Goal: Check status

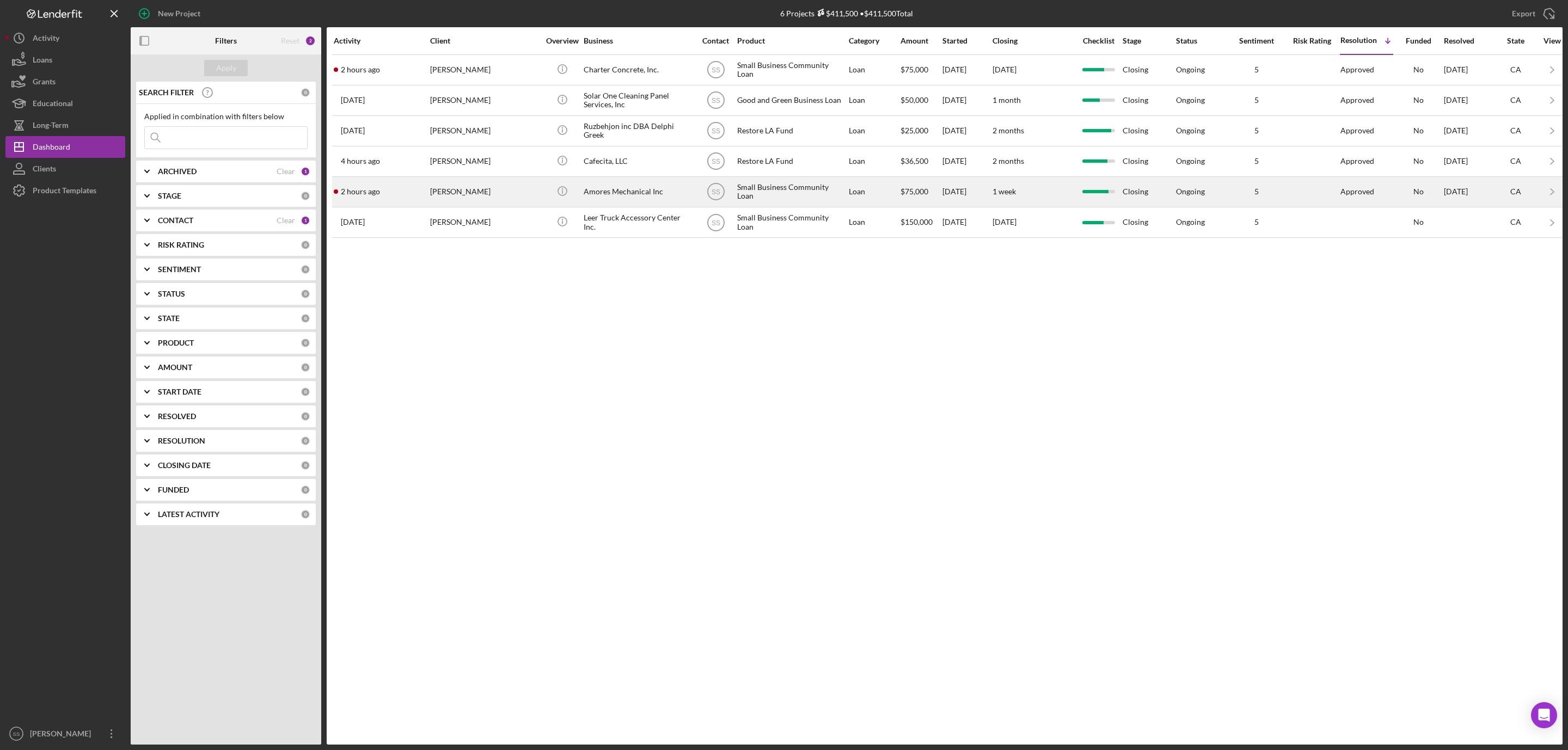
click at [434, 196] on div "Shawn Amores" at bounding box center [484, 192] width 109 height 28
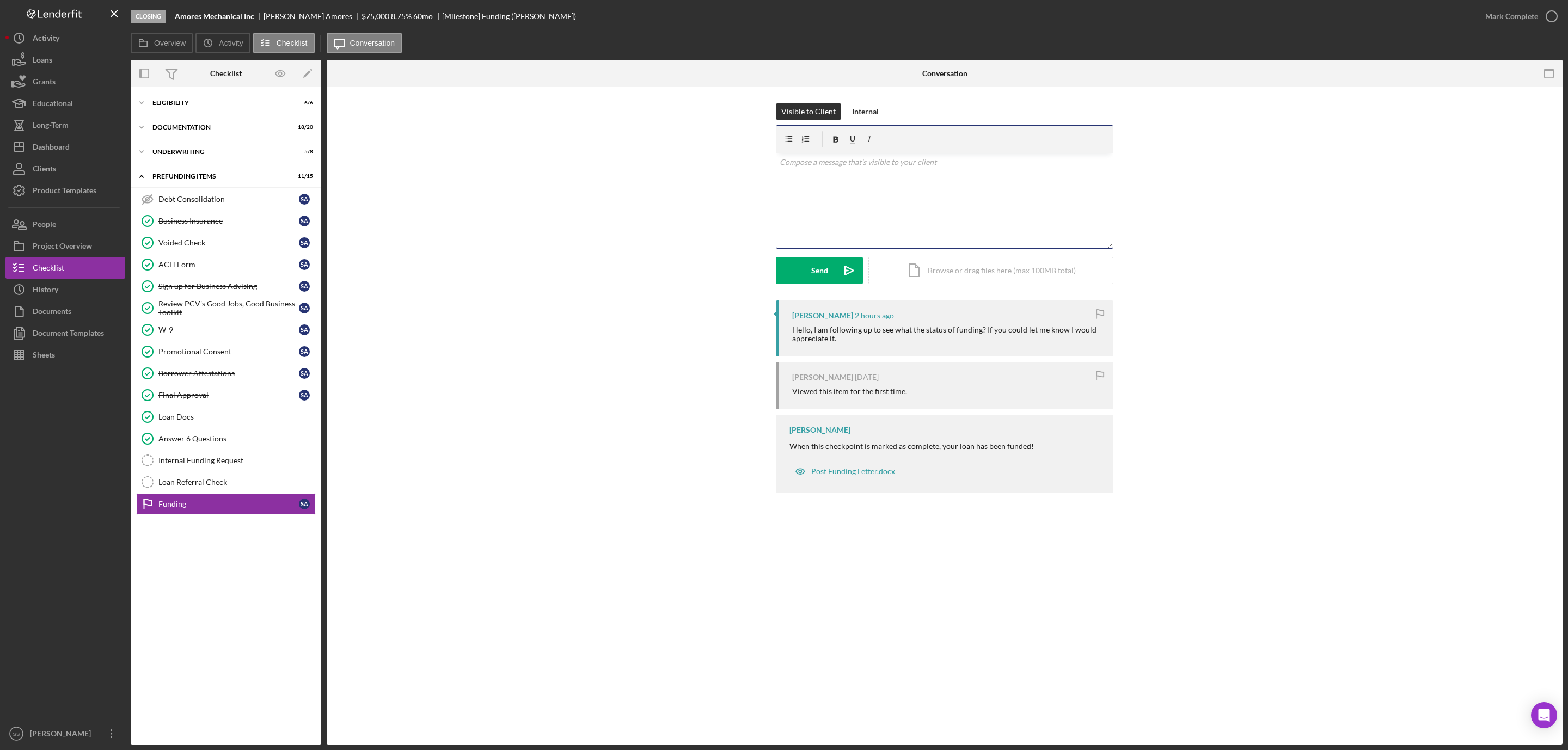
click at [912, 194] on div "v Color teal Color pink Remove color Add row above Add row below Add column bef…" at bounding box center [944, 200] width 337 height 95
click at [791, 266] on button "Send Icon/icon-invite-send" at bounding box center [820, 270] width 87 height 27
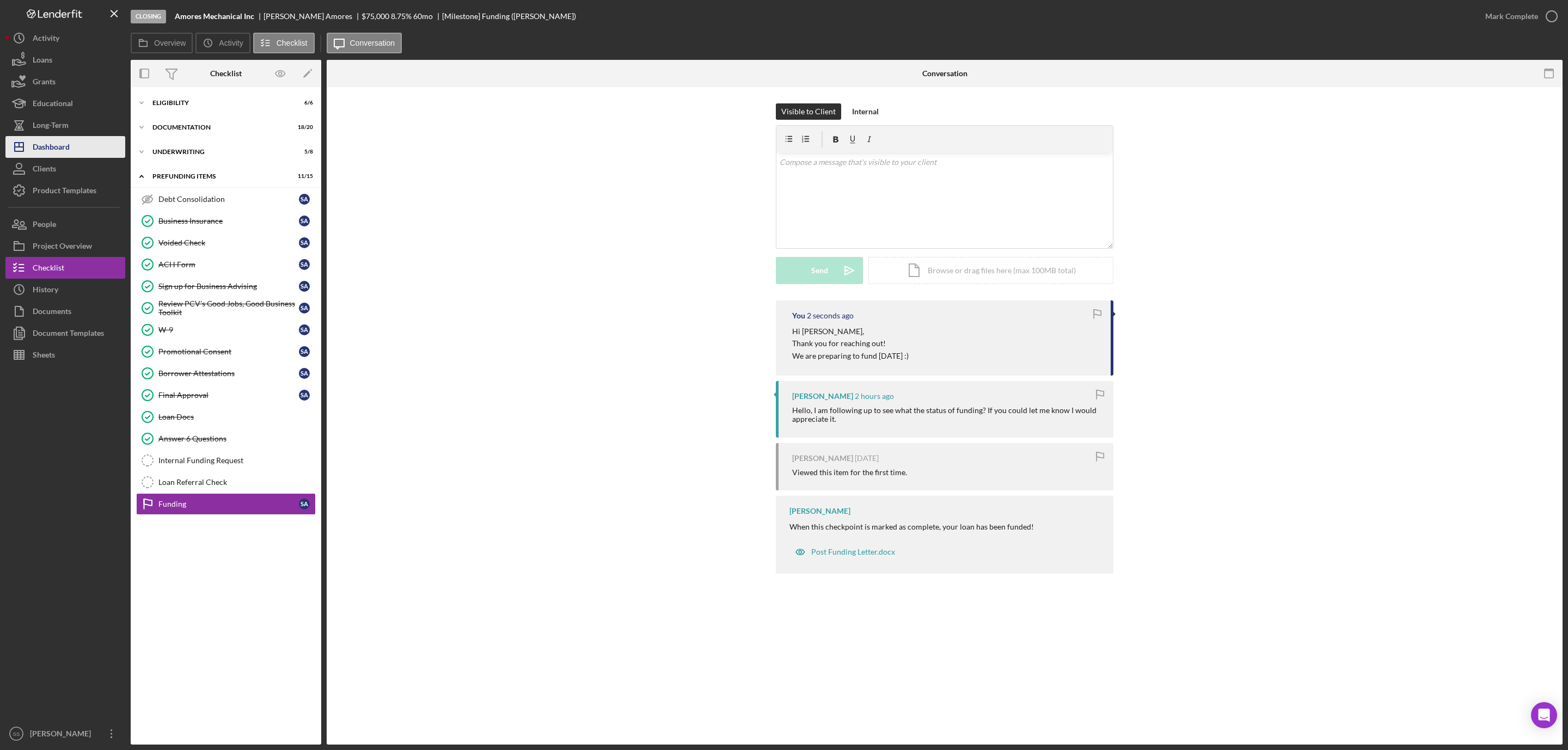
click at [53, 140] on div "Dashboard" at bounding box center [50, 148] width 37 height 25
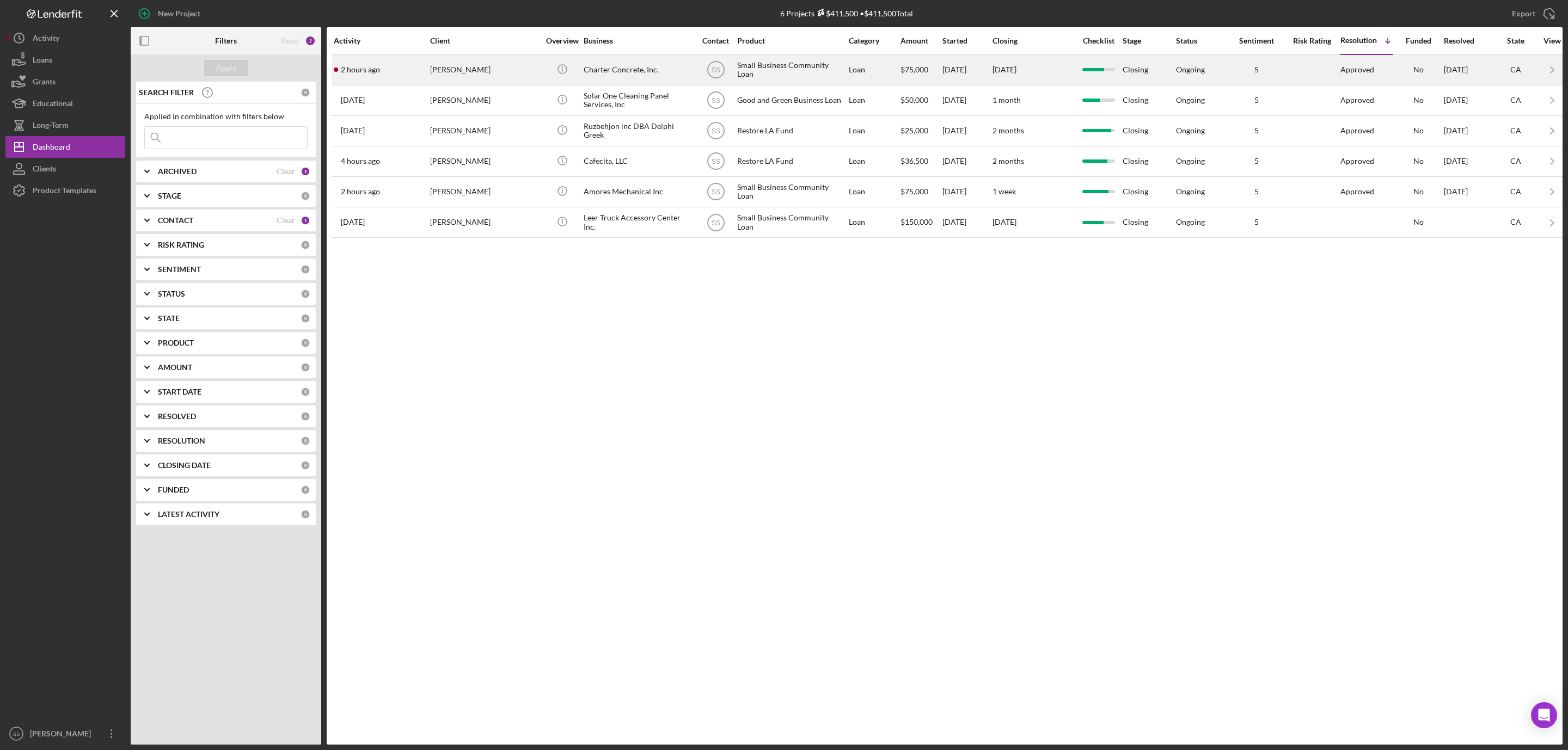
click at [480, 71] on div "[PERSON_NAME]" at bounding box center [484, 70] width 109 height 28
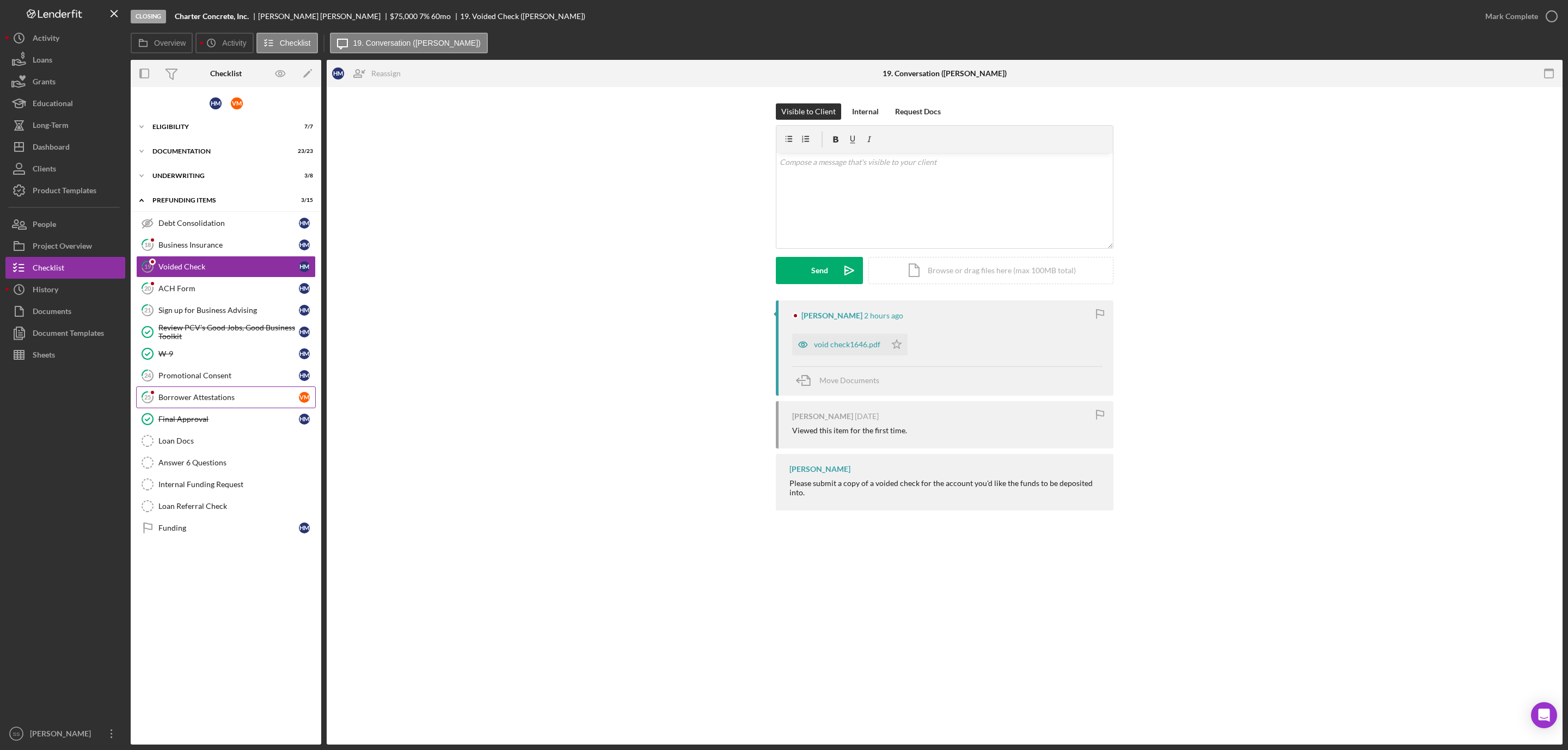
click at [173, 400] on div "Borrower Attestations" at bounding box center [229, 396] width 140 height 9
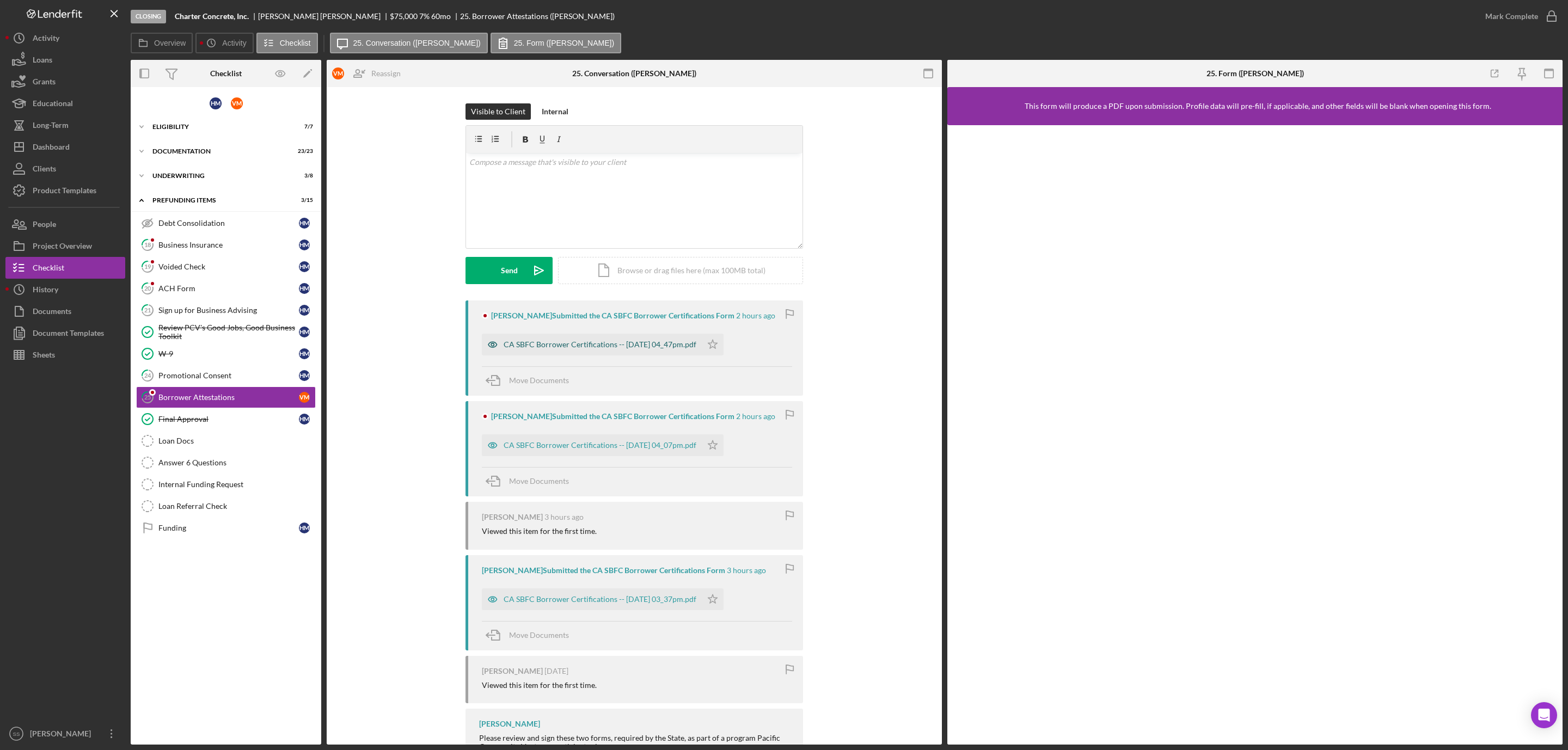
click at [580, 341] on div "CA SBFC Borrower Certifications -- 2025-10-13 04_47pm.pdf" at bounding box center [600, 344] width 193 height 9
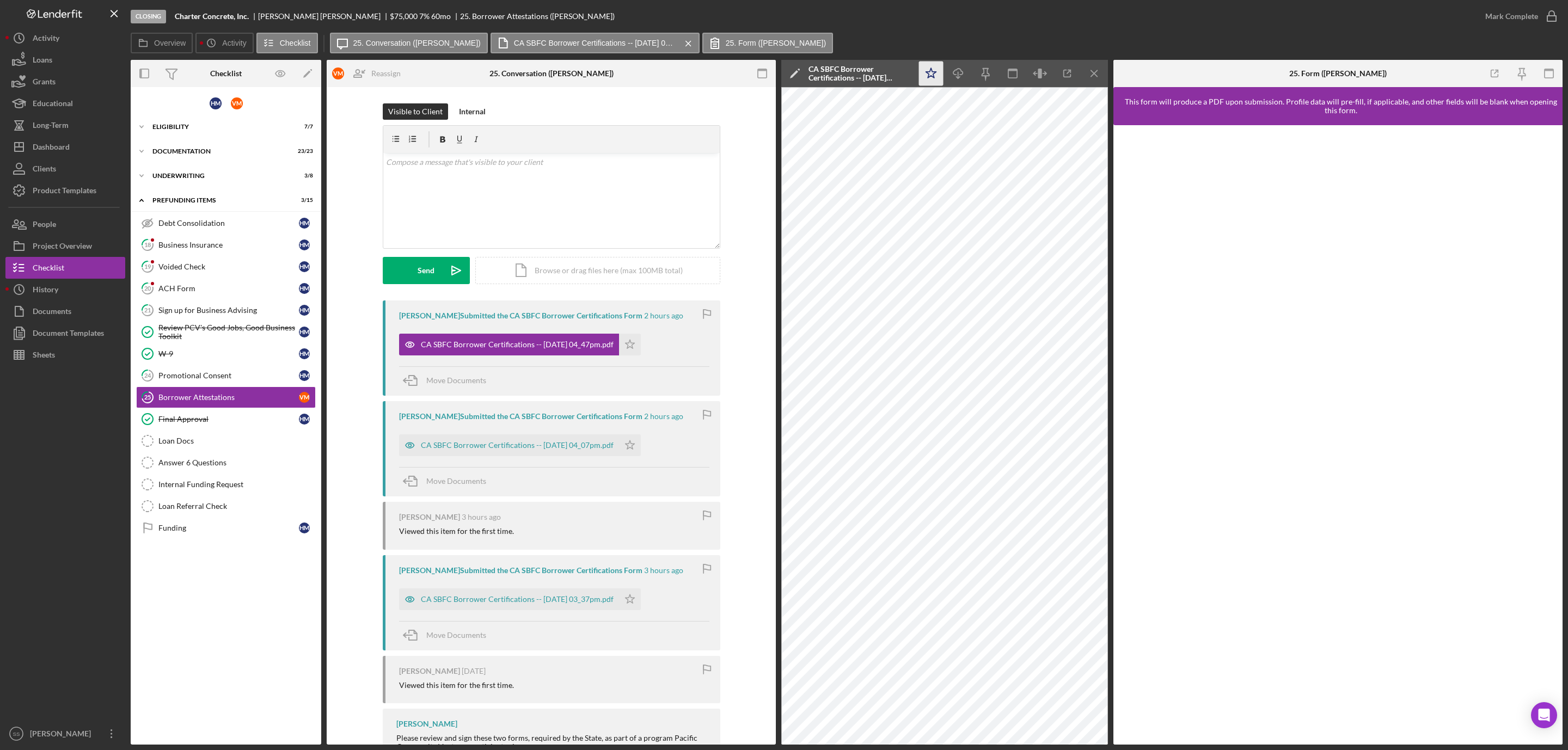
click at [923, 76] on icon "Icon/Star" at bounding box center [932, 74] width 25 height 25
click at [1553, 10] on icon "button" at bounding box center [1551, 16] width 28 height 27
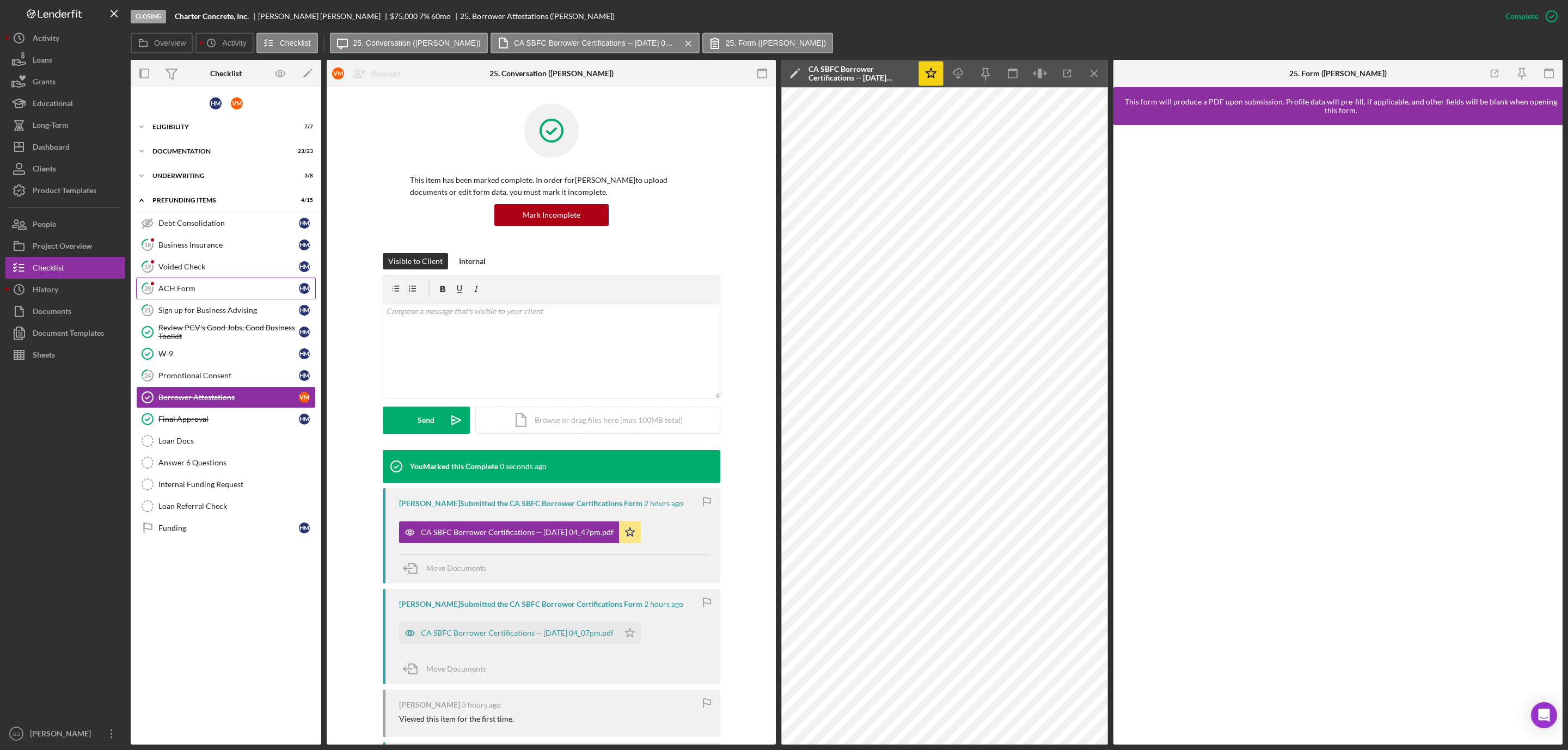
click at [192, 298] on link "20 ACH Form H M" at bounding box center [225, 288] width 179 height 22
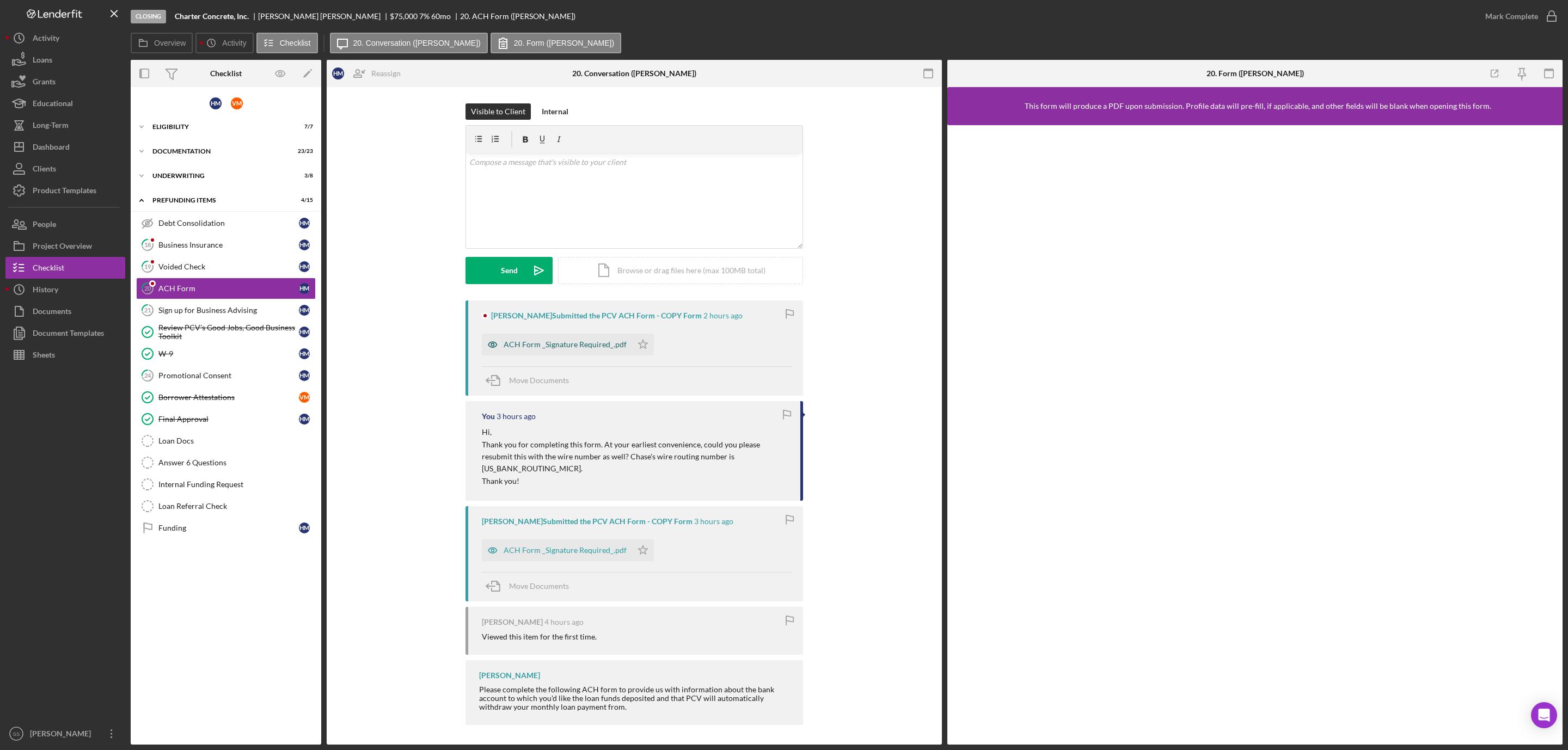
click at [561, 348] on div "ACH Form _Signature Required_.pdf" at bounding box center [565, 344] width 123 height 9
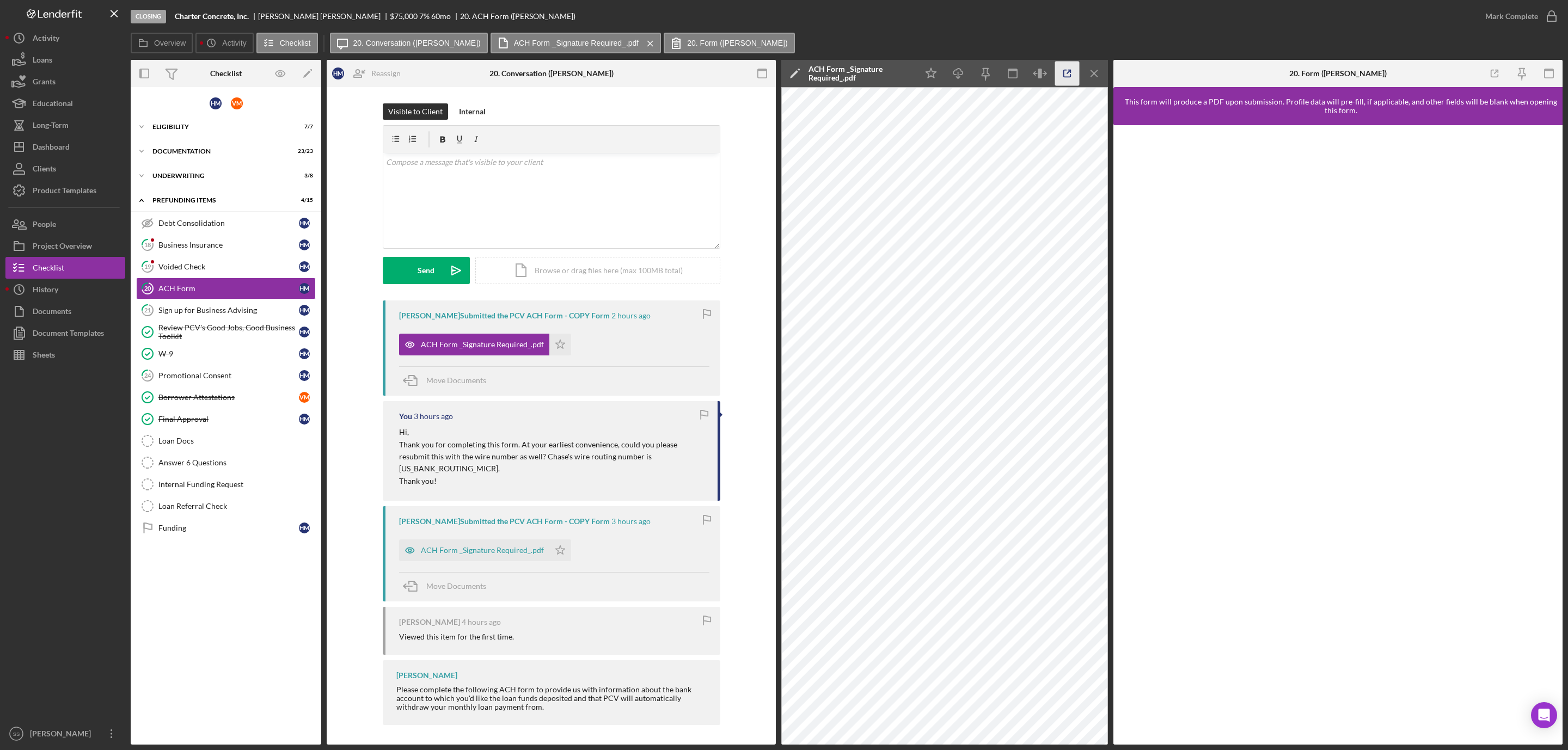
click at [1068, 77] on icon "button" at bounding box center [1066, 73] width 7 height 7
click at [167, 266] on div "Voided Check" at bounding box center [229, 266] width 140 height 9
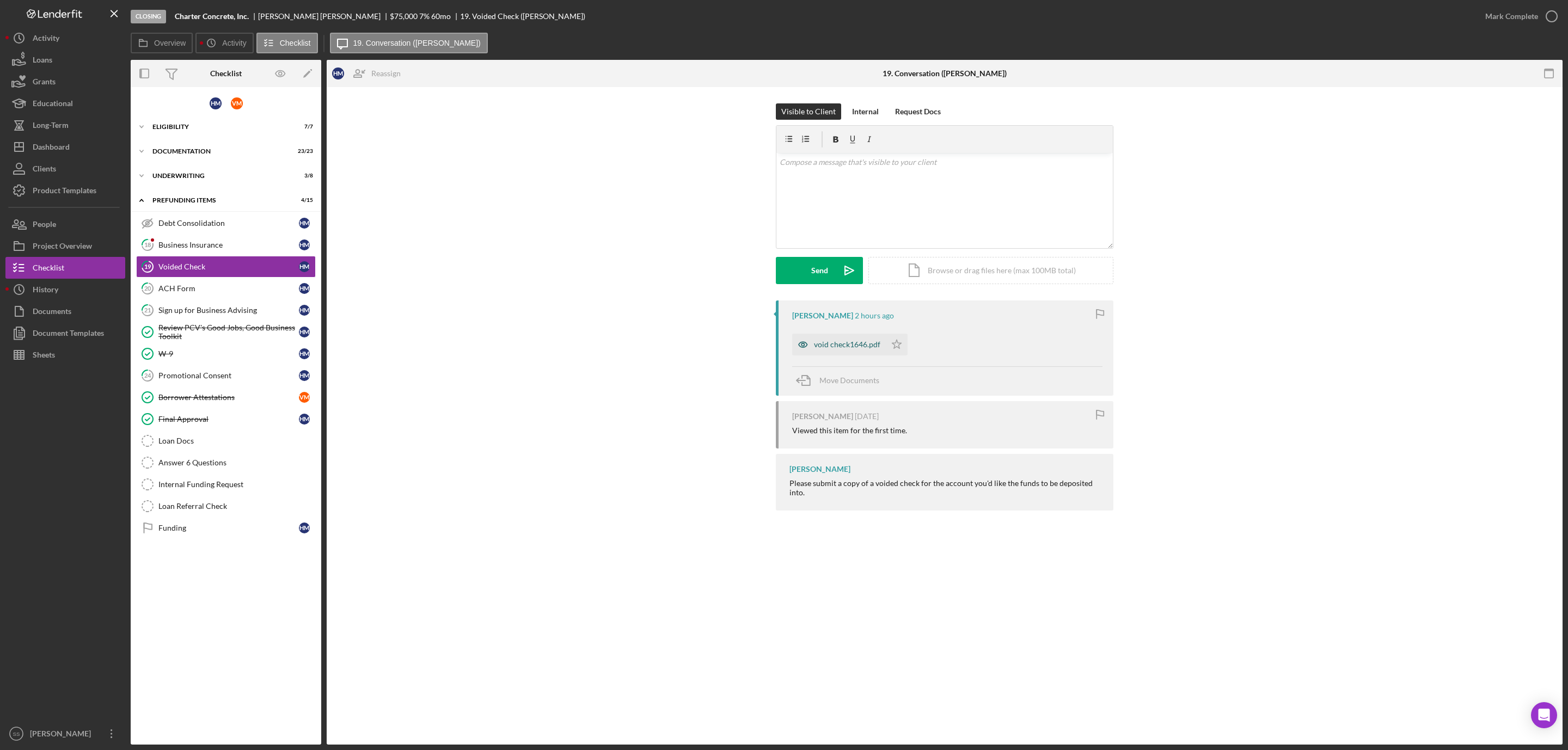
click at [815, 343] on div "void check1646.pdf" at bounding box center [847, 344] width 66 height 9
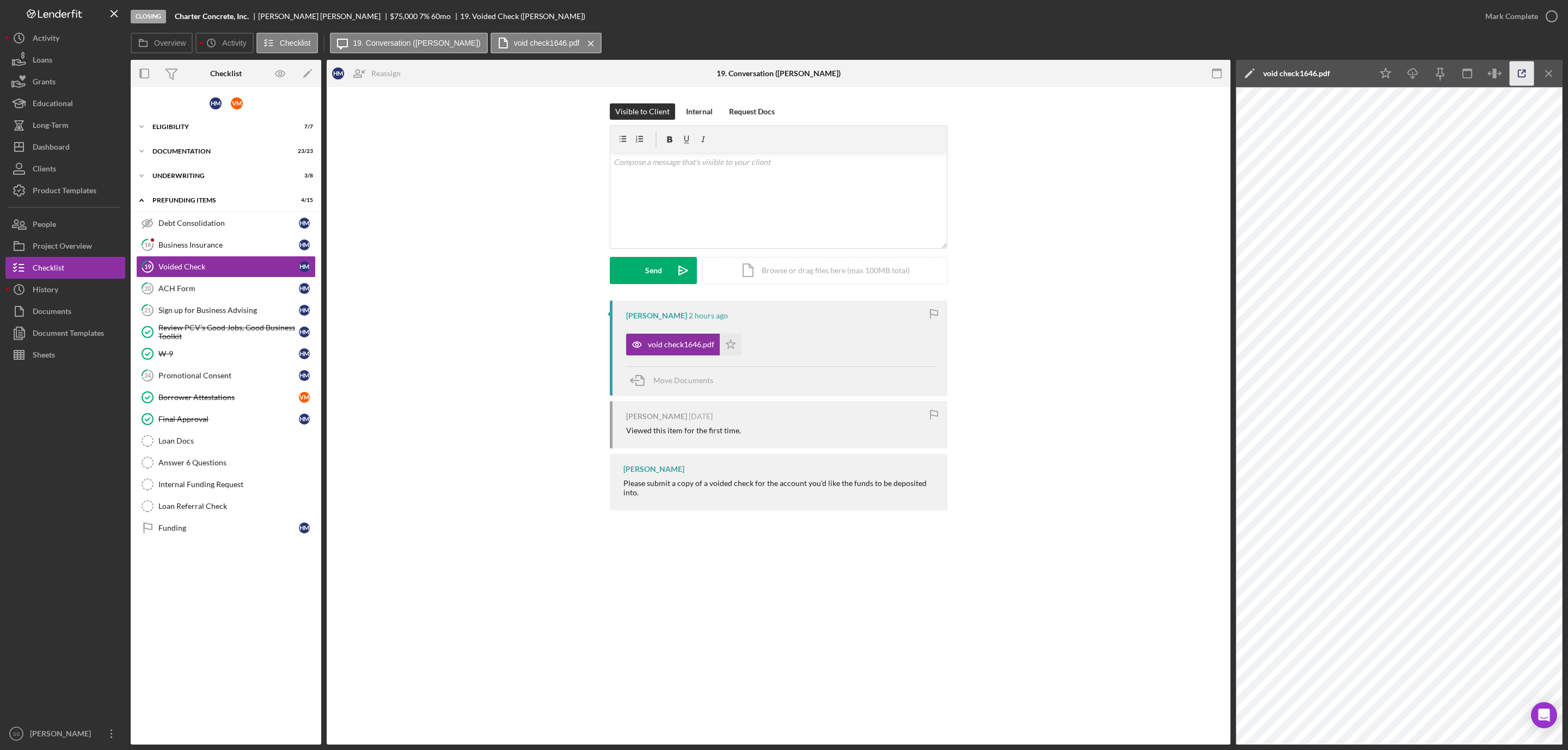
click at [1522, 79] on icon "button" at bounding box center [1522, 74] width 25 height 25
click at [1549, 9] on icon "button" at bounding box center [1551, 16] width 28 height 27
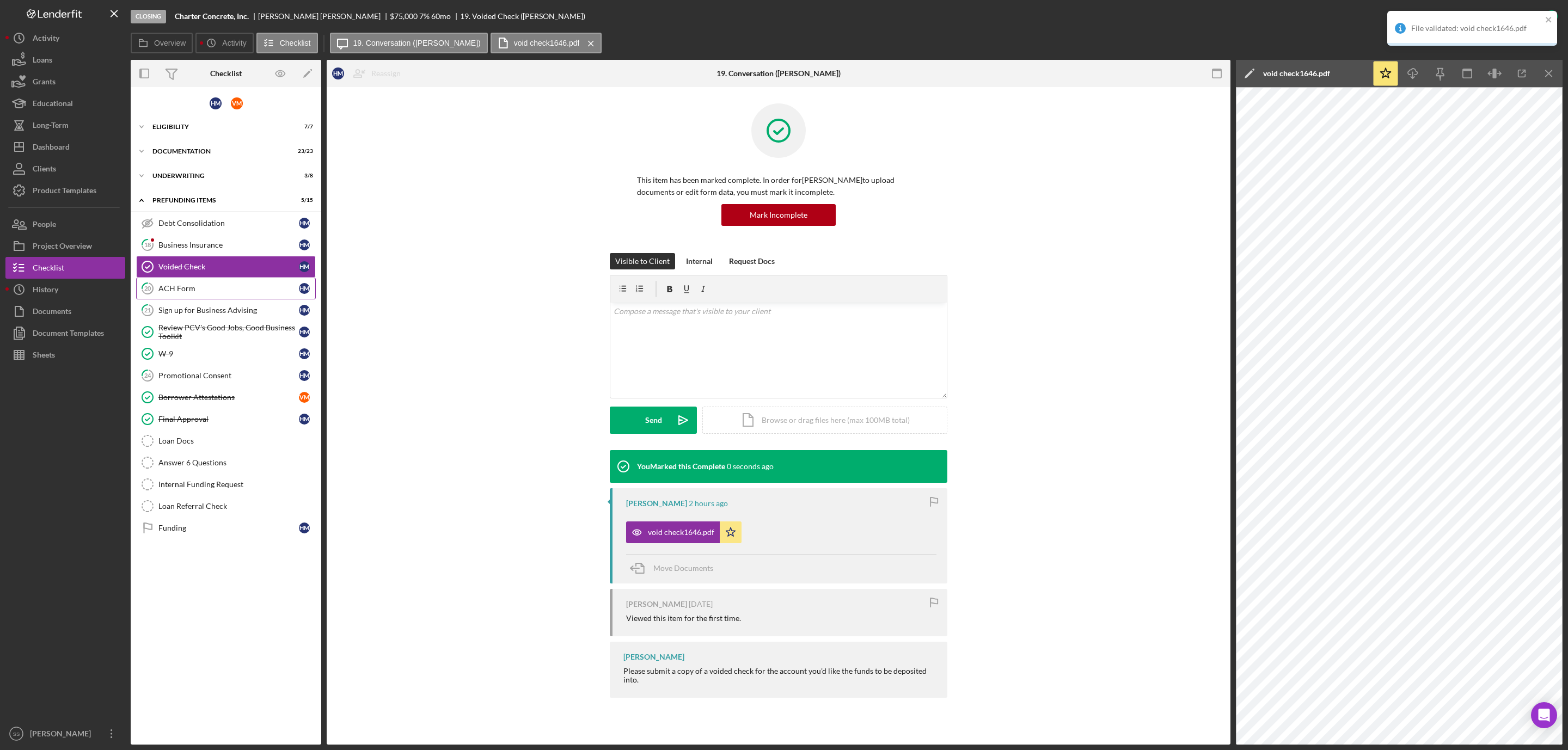
click at [176, 293] on div "ACH Form" at bounding box center [229, 288] width 140 height 9
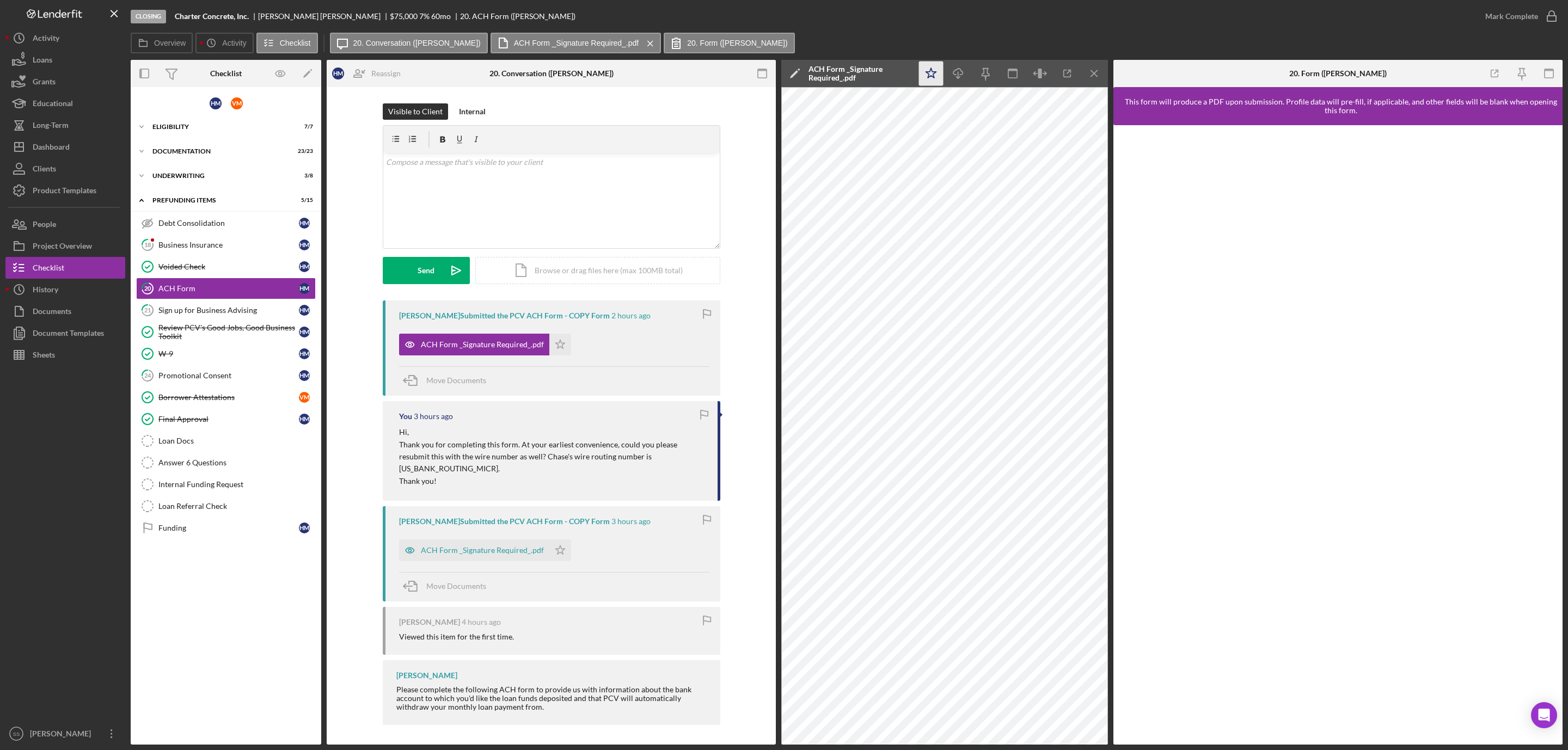
click at [928, 72] on polygon "button" at bounding box center [931, 73] width 10 height 9
click at [1550, 13] on icon "button" at bounding box center [1551, 16] width 28 height 27
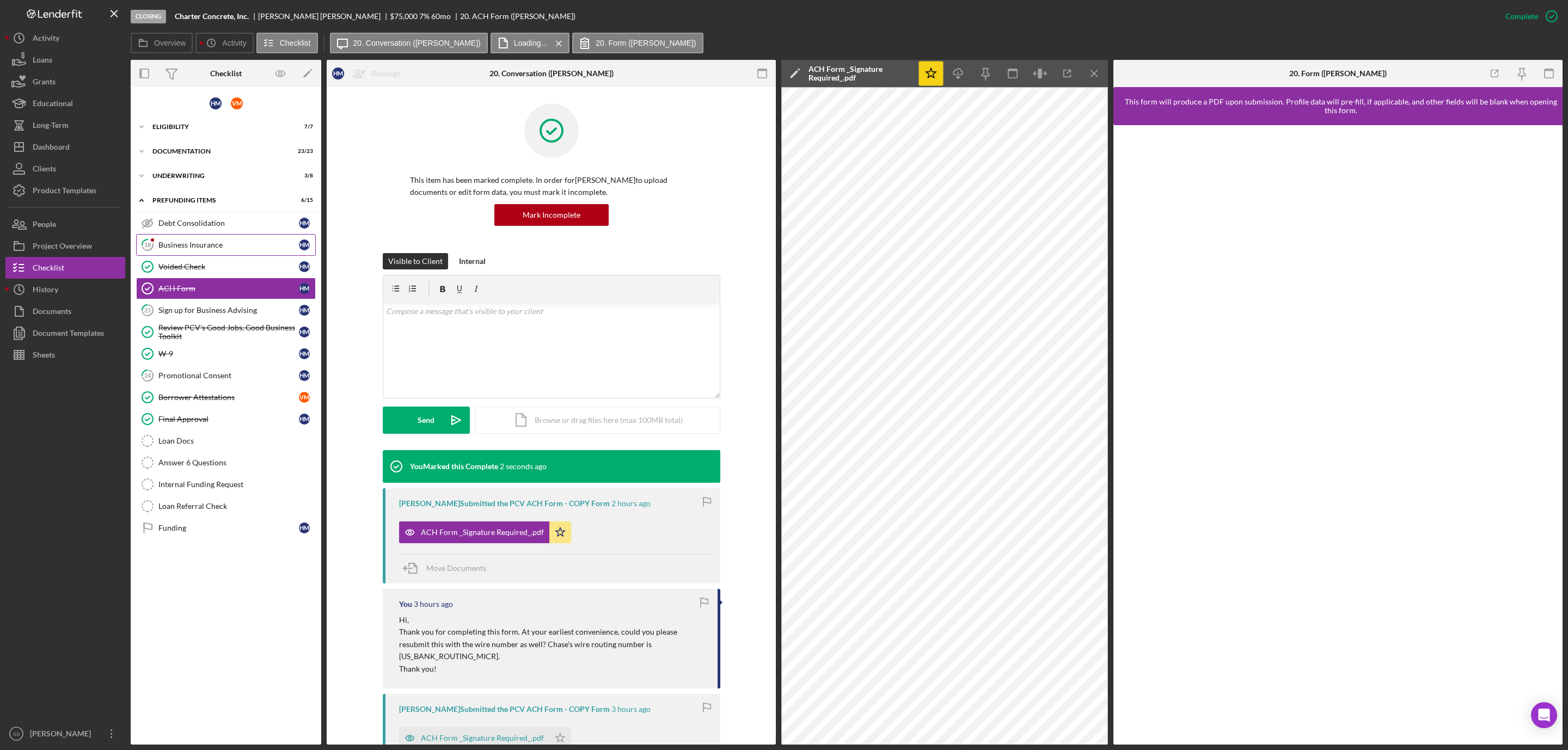
click at [194, 251] on link "18 Business Insurance H M" at bounding box center [225, 245] width 179 height 22
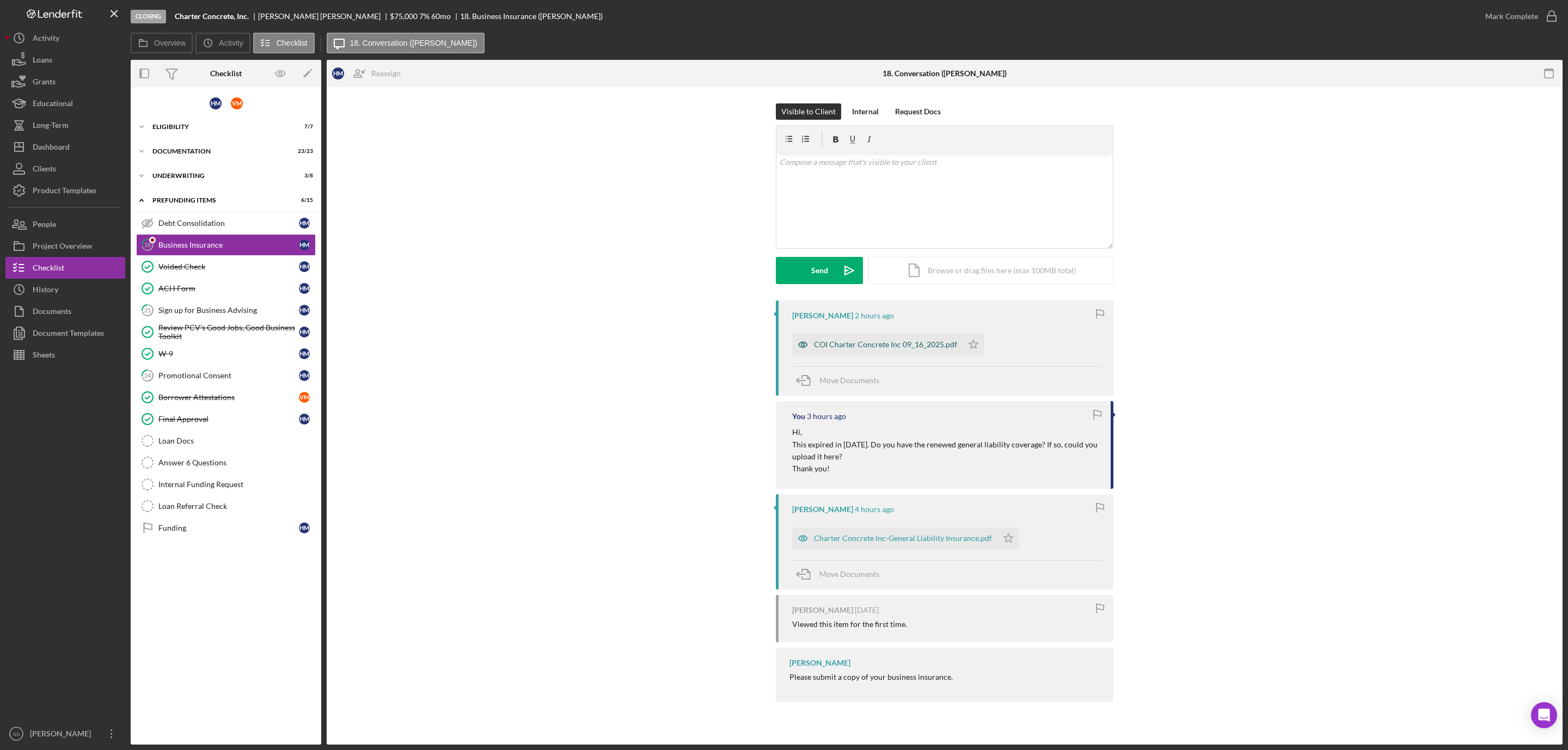
click at [865, 345] on div "COI Charter Concrete Inc 09_16_2025.pdf" at bounding box center [885, 344] width 143 height 9
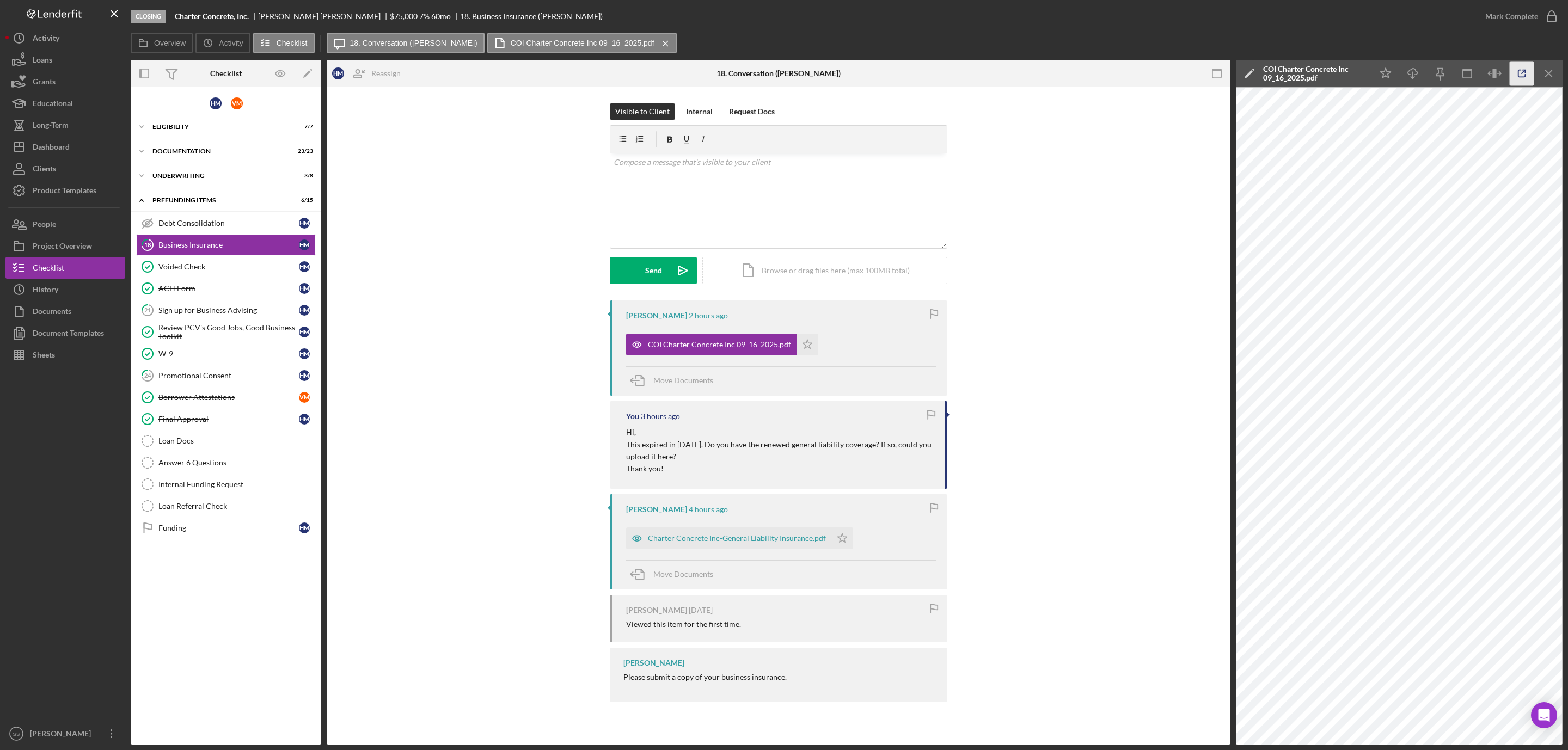
click at [1524, 65] on icon "button" at bounding box center [1522, 74] width 25 height 25
click at [1396, 77] on icon "Icon/Star" at bounding box center [1386, 74] width 25 height 25
click at [1554, 13] on icon "button" at bounding box center [1551, 16] width 28 height 27
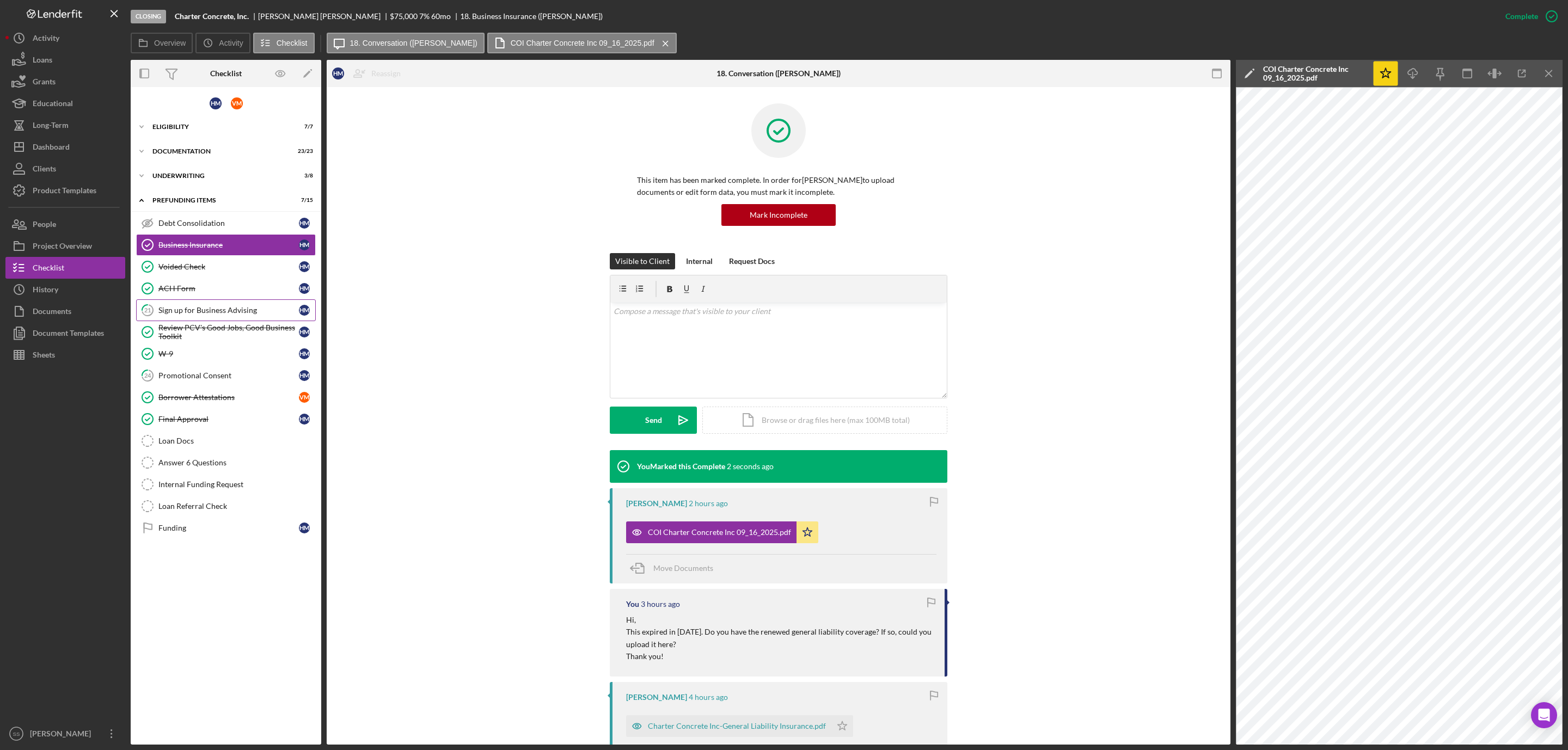
click at [224, 315] on div "Sign up for Business Advising" at bounding box center [229, 309] width 140 height 9
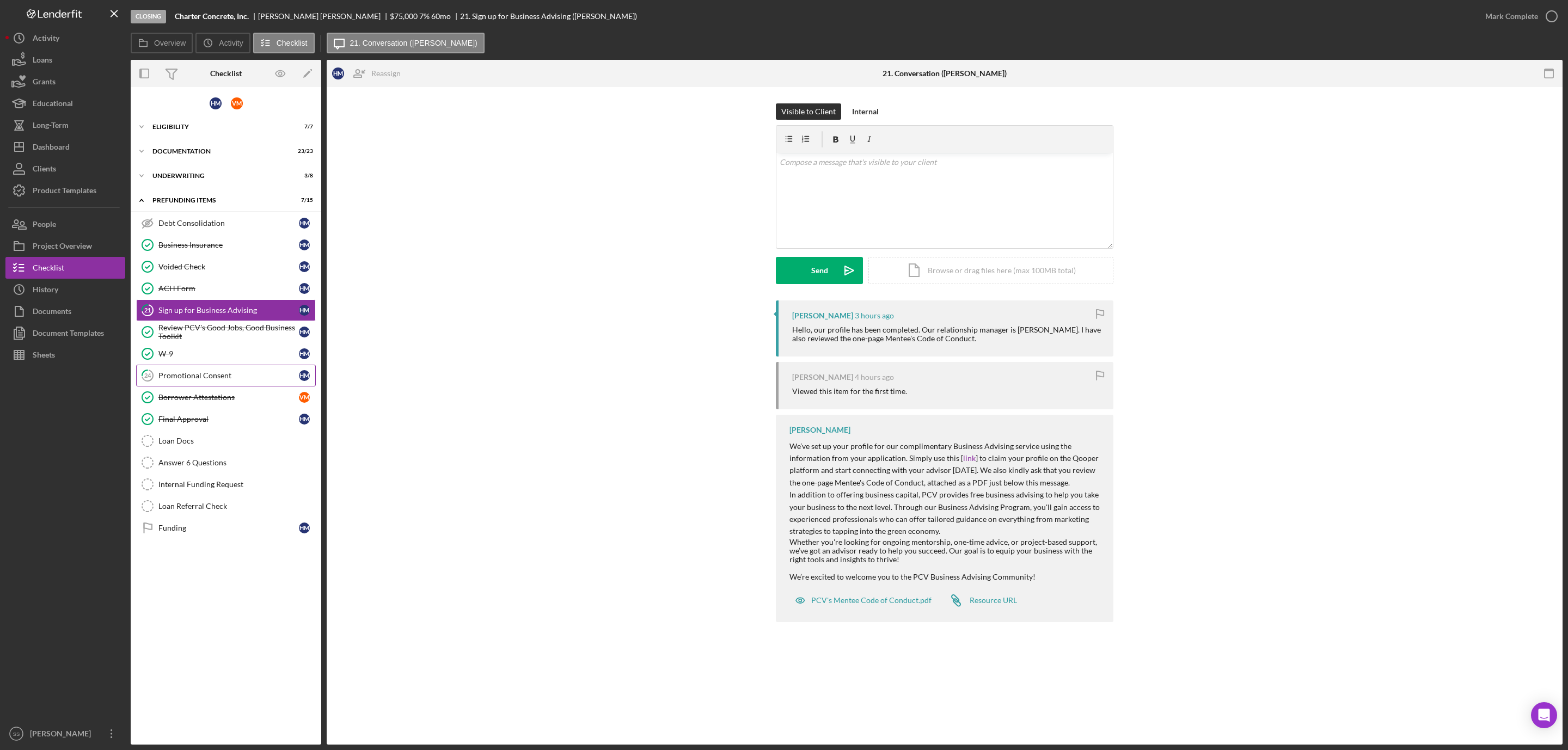
click at [190, 380] on div "Promotional Consent" at bounding box center [229, 375] width 140 height 9
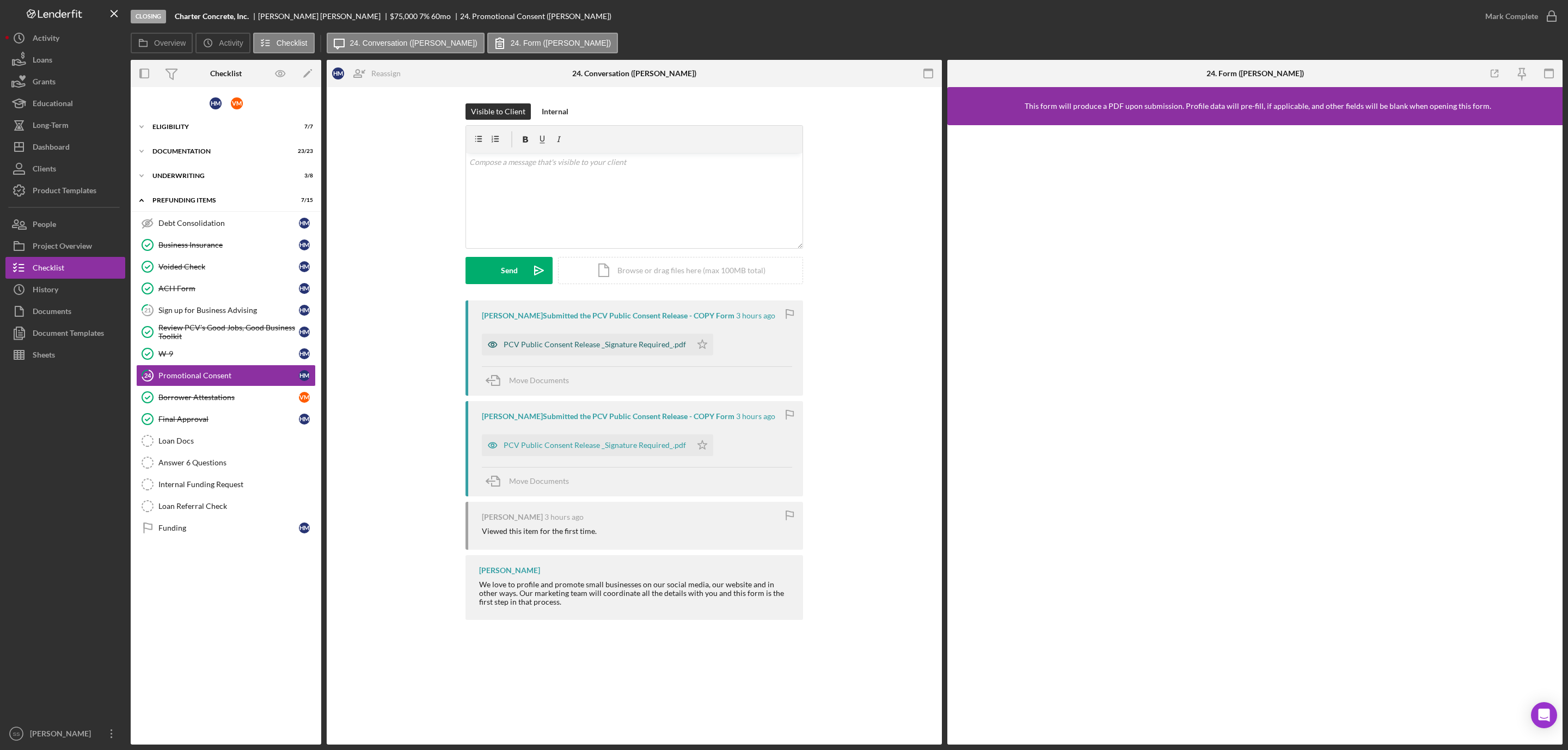
click at [681, 343] on div "PCV Public Consent Release _Signature Required_.pdf" at bounding box center [595, 344] width 182 height 9
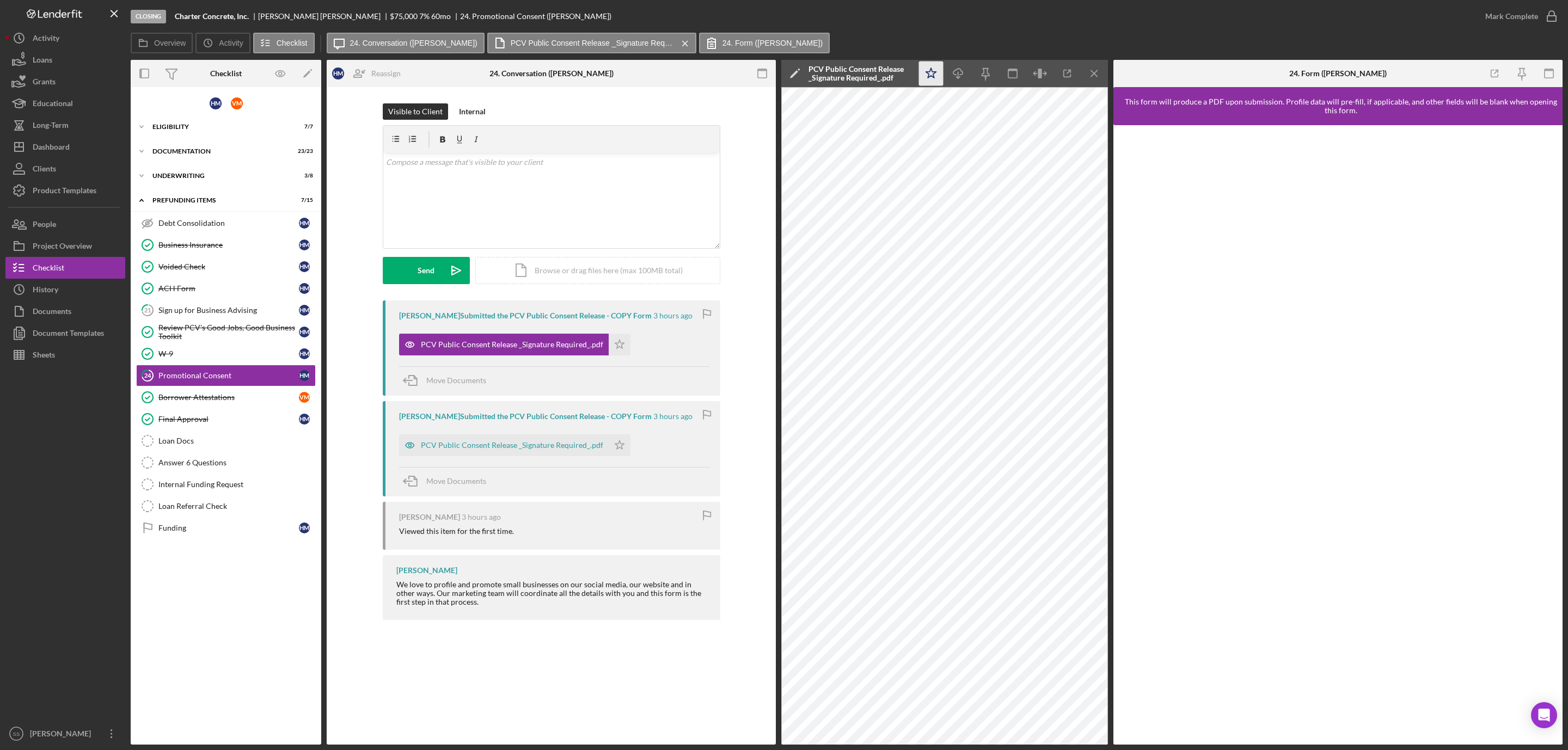
click at [925, 79] on icon "Icon/Star" at bounding box center [932, 74] width 25 height 25
click at [1550, 14] on icon "button" at bounding box center [1551, 16] width 28 height 27
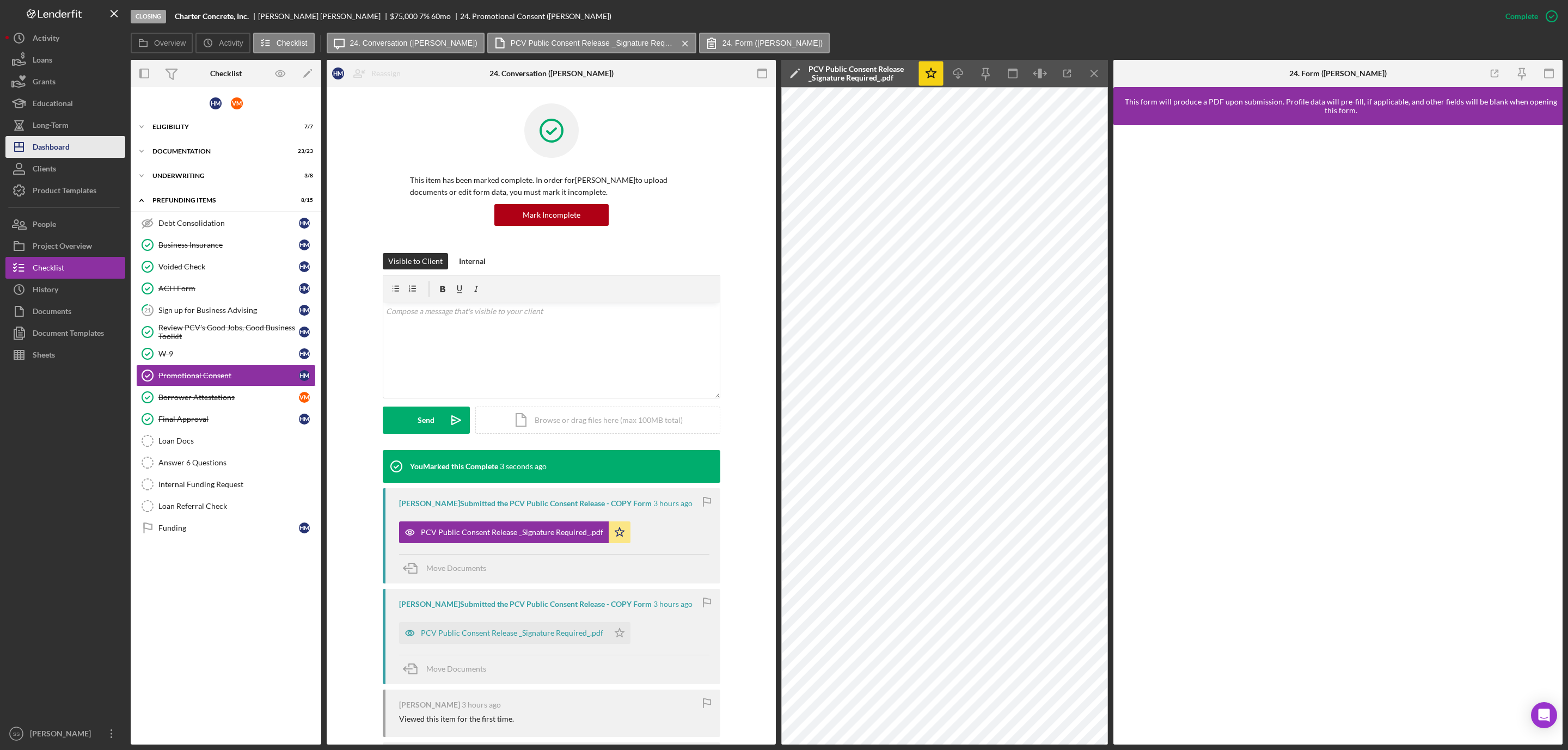
click at [67, 145] on div "Dashboard" at bounding box center [50, 148] width 37 height 25
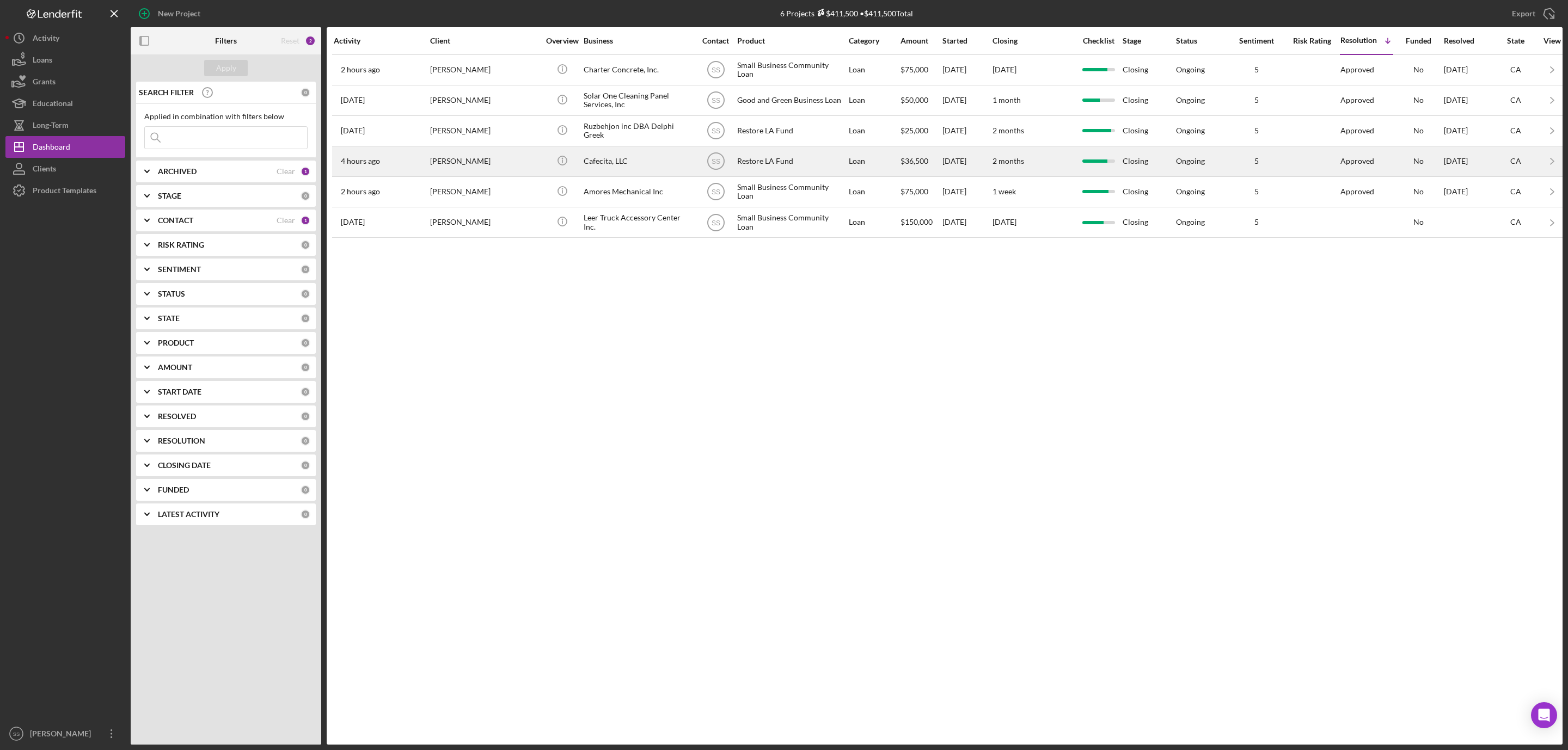
click at [495, 164] on div "Natalie Webb" at bounding box center [484, 161] width 109 height 28
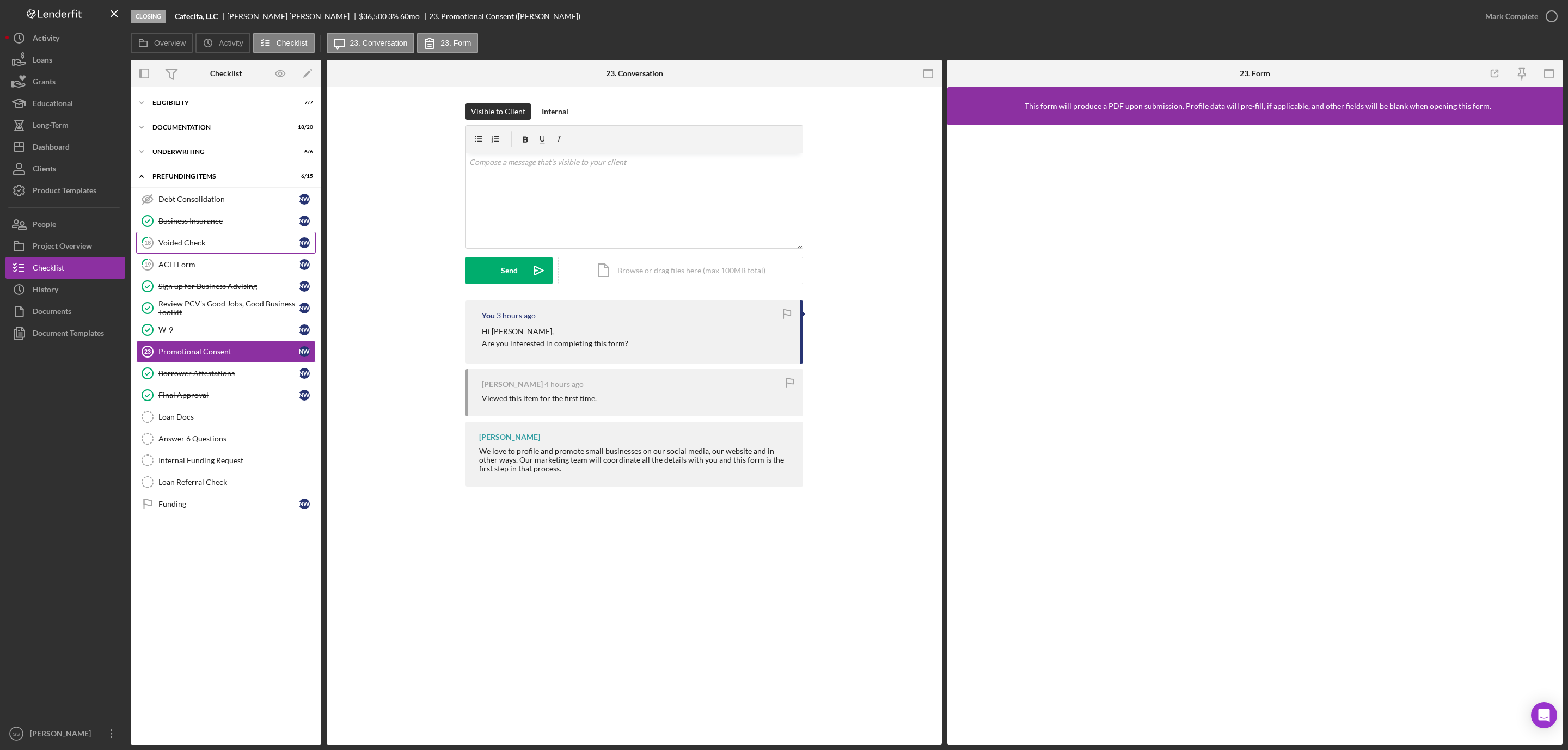
click at [190, 253] on link "18 Voided Check N W" at bounding box center [225, 242] width 179 height 22
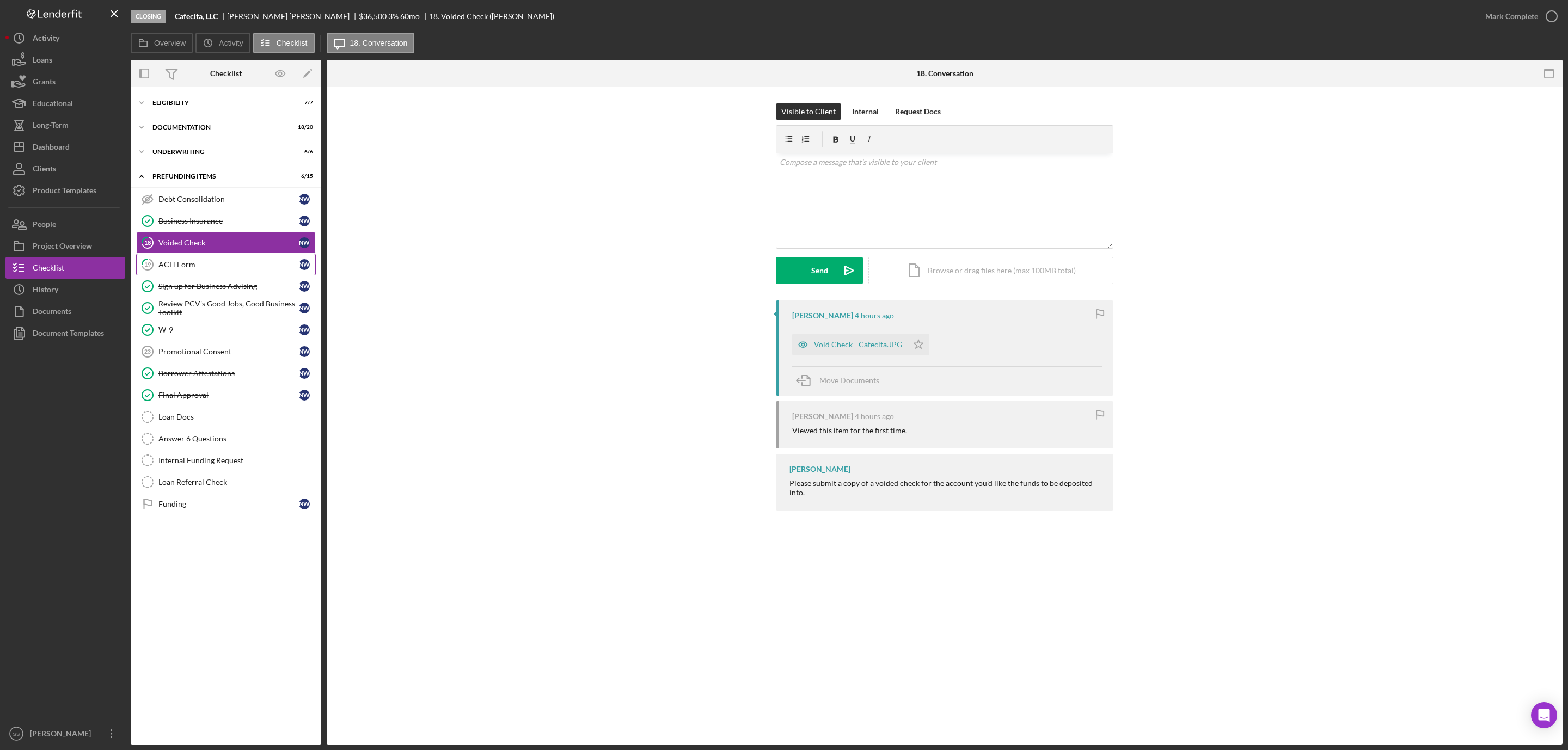
click at [185, 274] on link "19 ACH Form N W" at bounding box center [225, 264] width 179 height 22
